Goal: Task Accomplishment & Management: Manage account settings

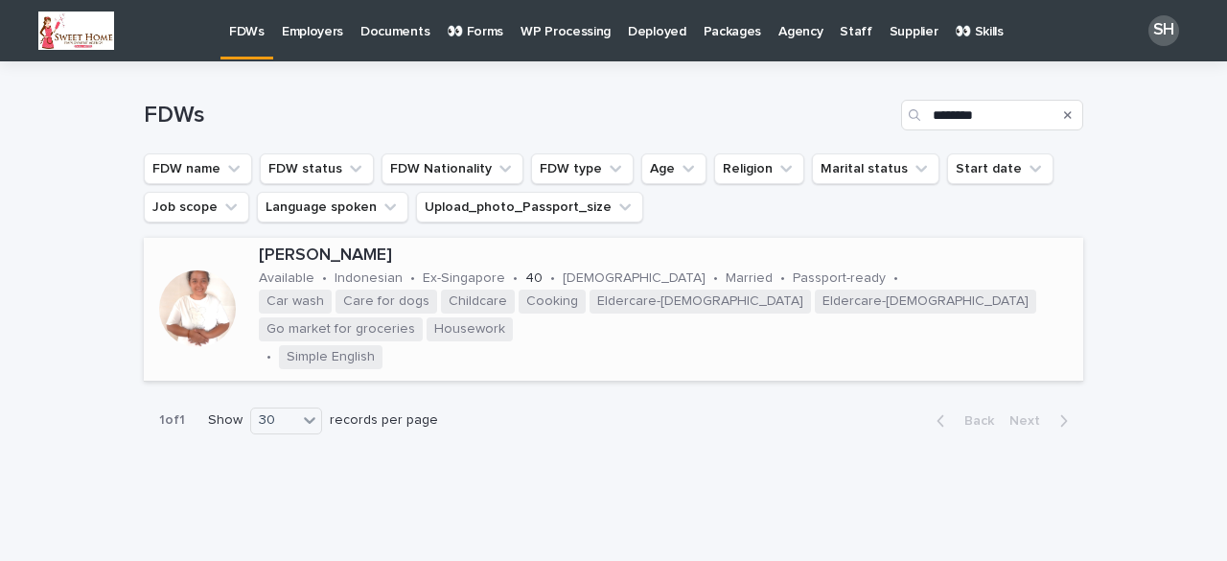
type input "********"
click at [181, 306] on div at bounding box center [197, 308] width 77 height 77
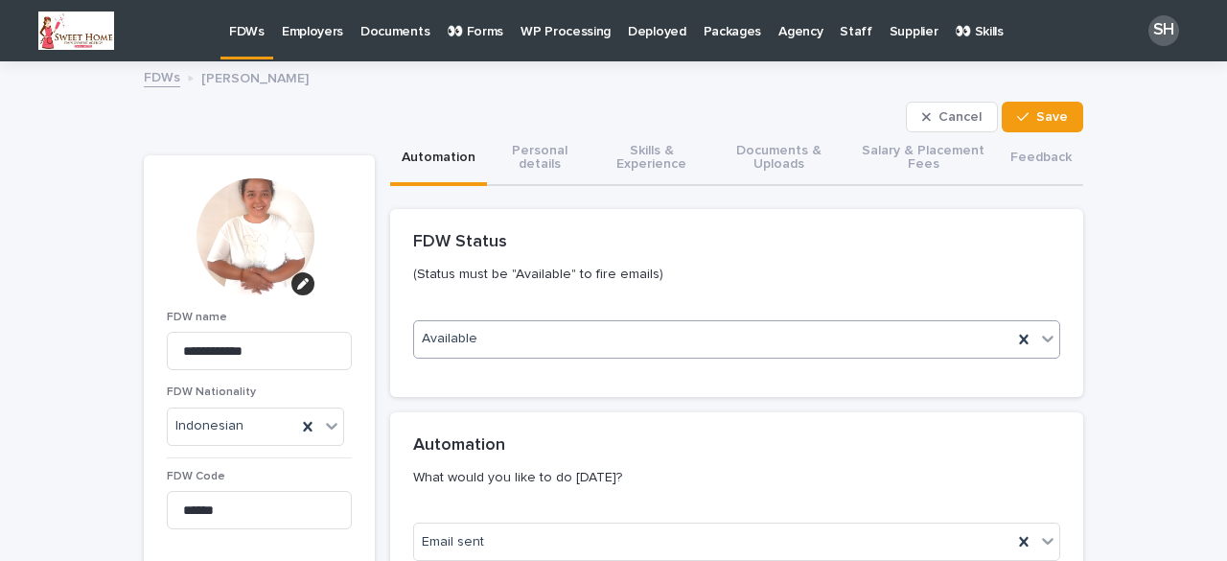
click at [506, 347] on div "Available" at bounding box center [713, 339] width 598 height 32
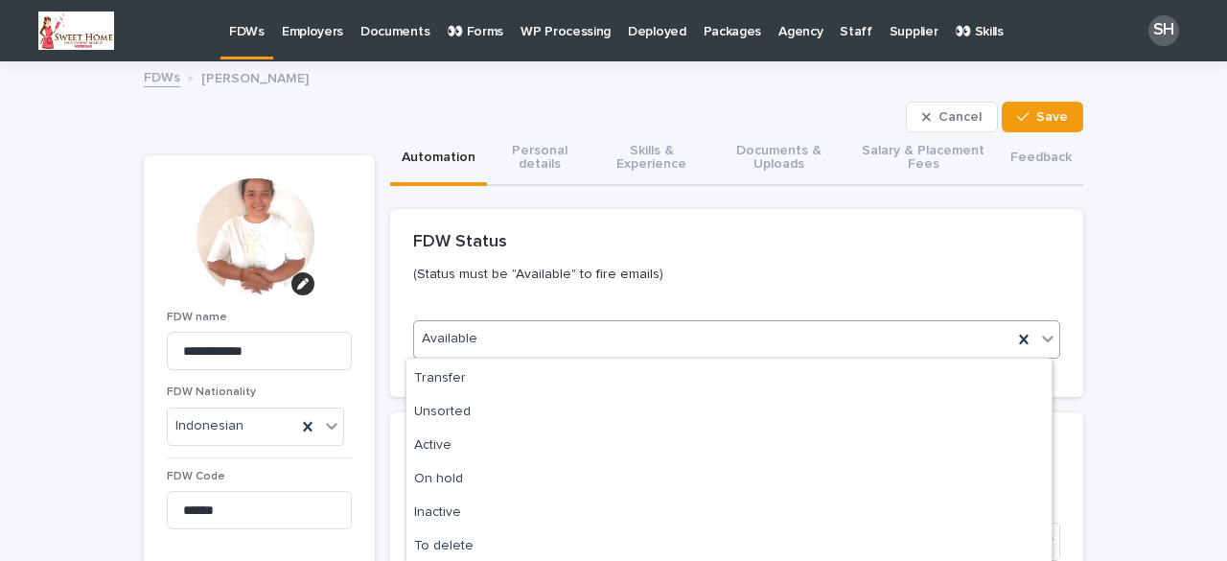
scroll to position [192, 0]
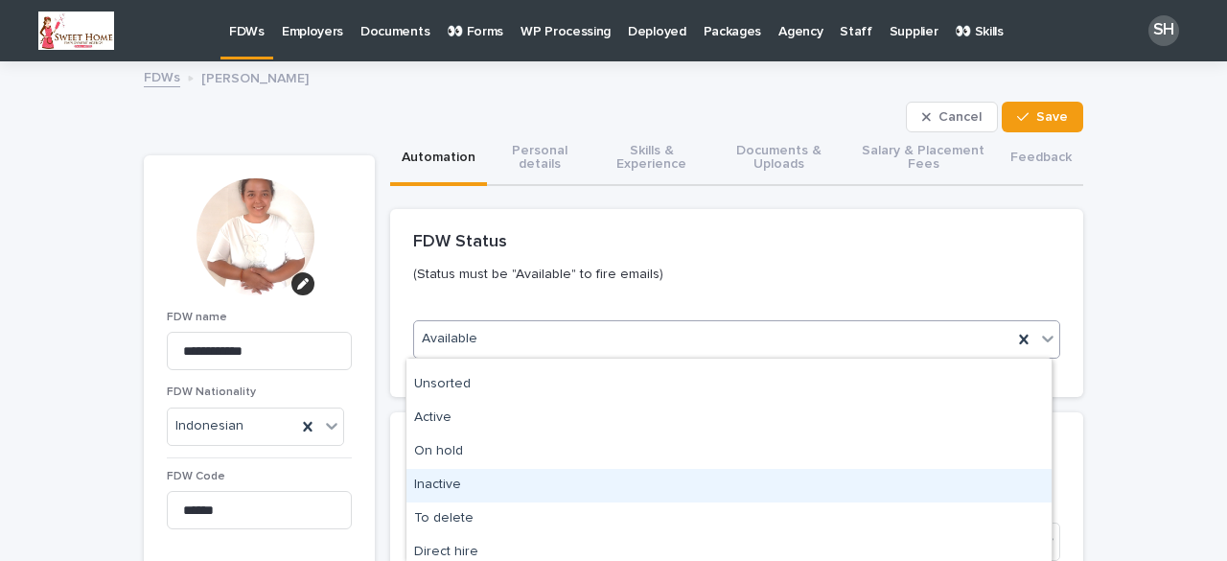
click at [463, 483] on div "Inactive" at bounding box center [728, 486] width 645 height 34
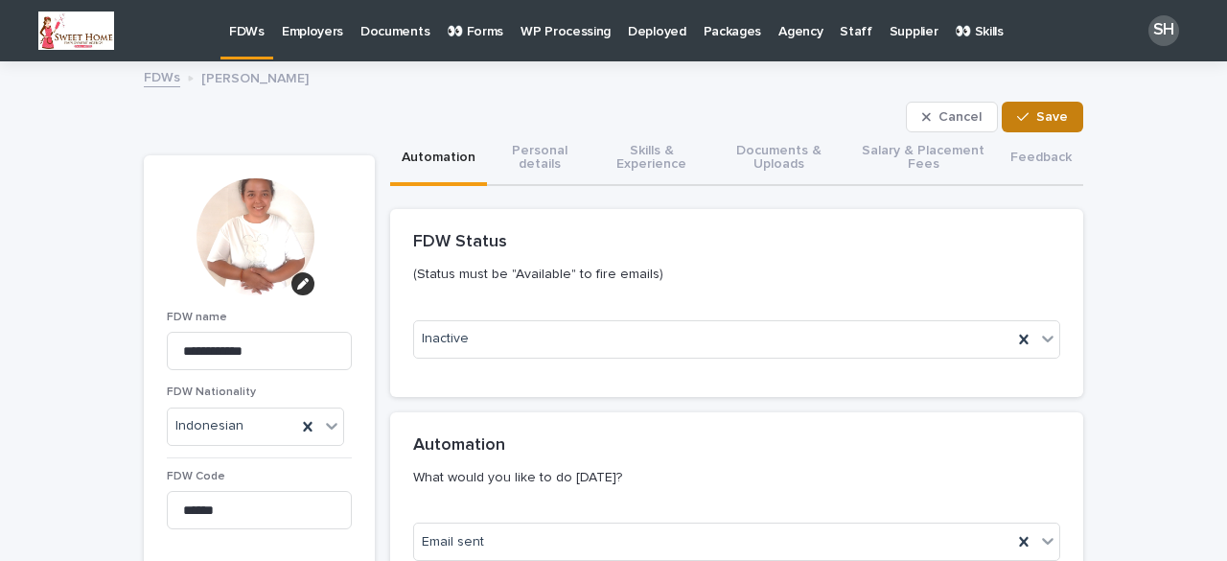
click at [1035, 106] on button "Save" at bounding box center [1042, 117] width 81 height 31
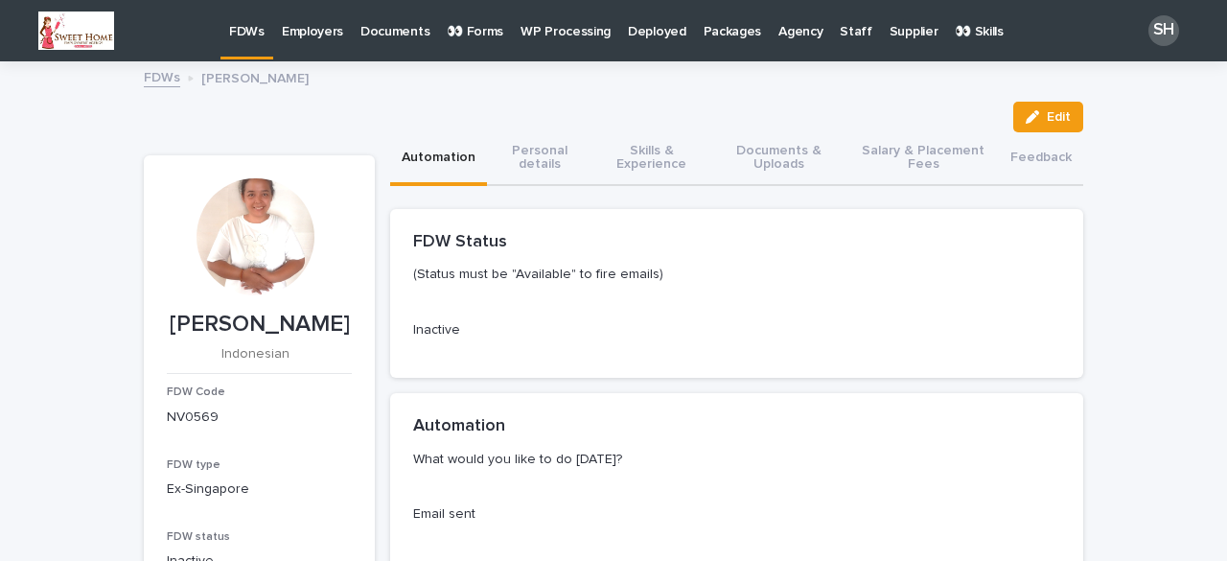
click at [244, 33] on p "FDWs" at bounding box center [246, 20] width 35 height 40
